Goal: Navigation & Orientation: Find specific page/section

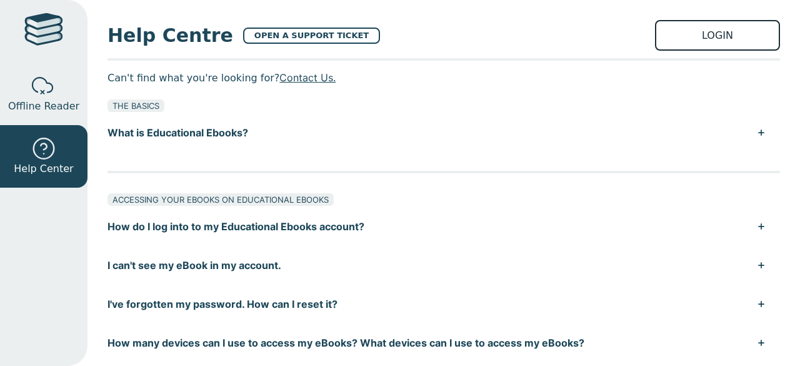
click at [677, 40] on link "LOGIN" at bounding box center [717, 35] width 125 height 31
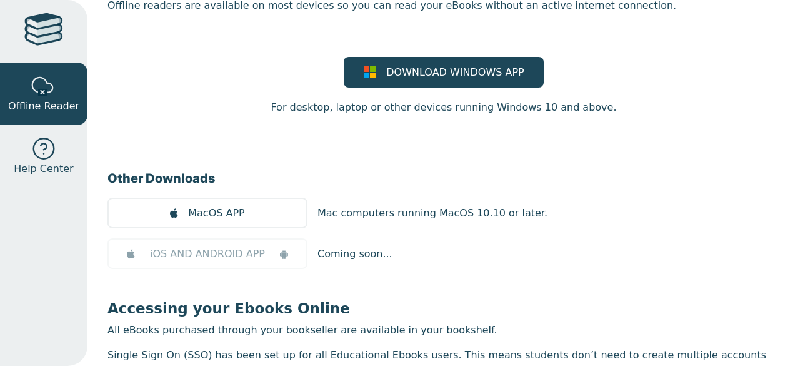
scroll to position [183, 0]
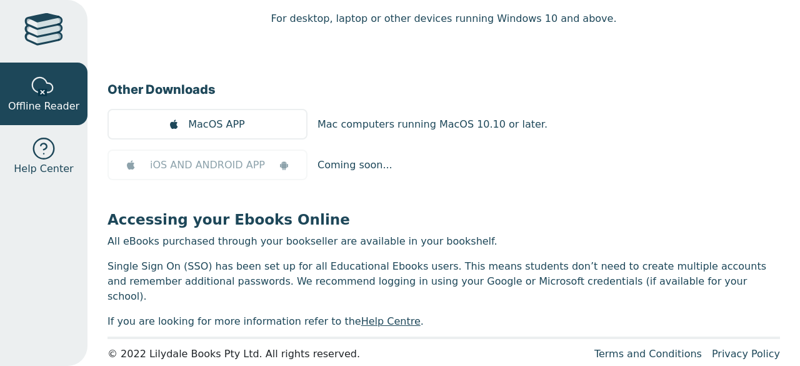
click at [253, 234] on p "All eBooks purchased through your bookseller are available in your bookshelf." at bounding box center [444, 241] width 673 height 15
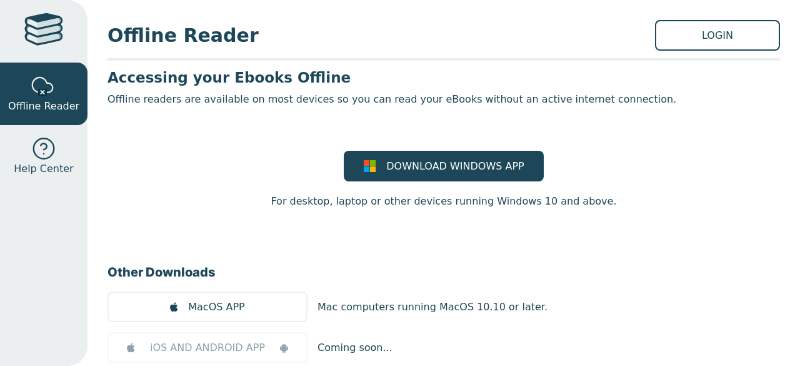
click at [31, 33] on div at bounding box center [43, 31] width 39 height 36
click at [298, 34] on span "Offline Reader" at bounding box center [382, 35] width 548 height 28
click at [739, 27] on link "LOGIN" at bounding box center [717, 35] width 125 height 31
